Goal: Navigation & Orientation: Find specific page/section

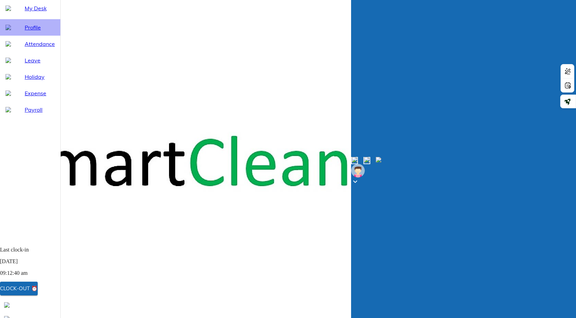
click at [31, 36] on div "Profile" at bounding box center [30, 27] width 60 height 16
click at [25, 12] on span "My Desk" at bounding box center [40, 8] width 30 height 8
click at [29, 32] on span "Profile" at bounding box center [40, 27] width 30 height 8
click at [25, 16] on div "My Desk" at bounding box center [30, 8] width 60 height 16
